Goal: Task Accomplishment & Management: Use online tool/utility

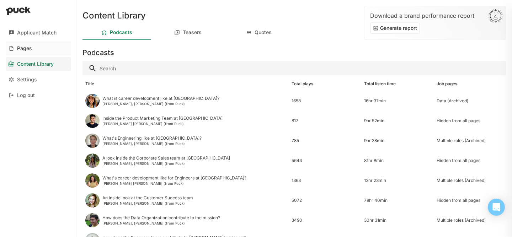
click at [46, 51] on link "Pages" at bounding box center [38, 48] width 65 height 14
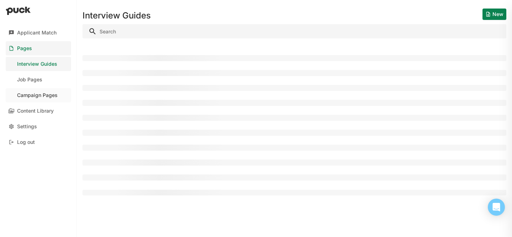
click at [46, 94] on div "Campaign Pages" at bounding box center [37, 96] width 41 height 6
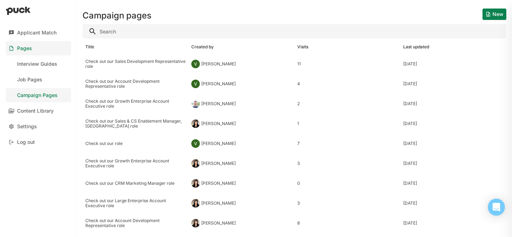
click at [489, 18] on button "New" at bounding box center [495, 14] width 24 height 11
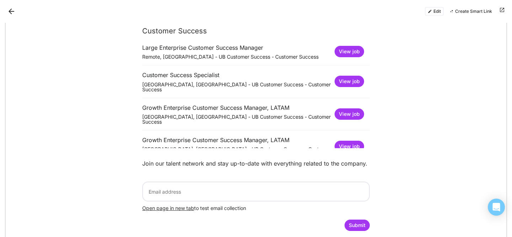
scroll to position [725, 0]
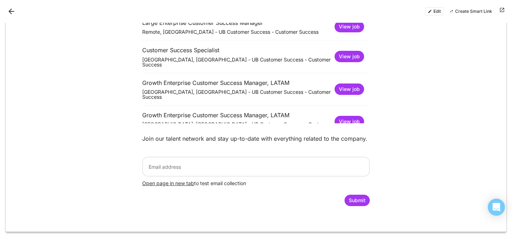
click at [9, 10] on button "Back" at bounding box center [11, 11] width 11 height 11
